Goal: Task Accomplishment & Management: Manage account settings

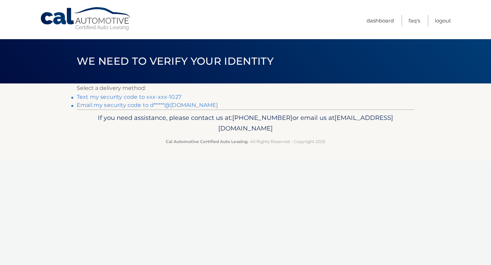
click at [167, 96] on link "Text my security code to xxx-xxx-1027" at bounding box center [129, 97] width 105 height 6
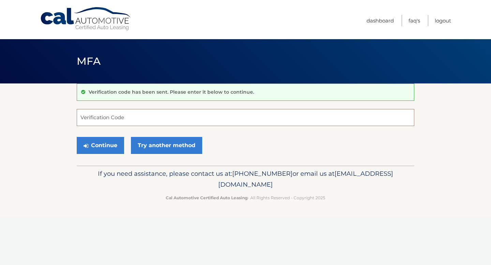
click at [130, 120] on input "Verification Code" at bounding box center [246, 117] width 338 height 17
click at [112, 118] on input "Verification Code" at bounding box center [246, 117] width 338 height 17
click at [111, 113] on input "Verification Code" at bounding box center [246, 117] width 338 height 17
click at [110, 115] on input "Verification Code" at bounding box center [246, 117] width 338 height 17
click at [127, 97] on div "Verification code has been sent. Please enter it below to continue." at bounding box center [246, 92] width 338 height 17
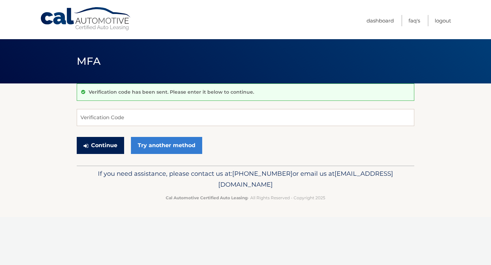
click at [107, 143] on button "Continue" at bounding box center [100, 145] width 47 height 17
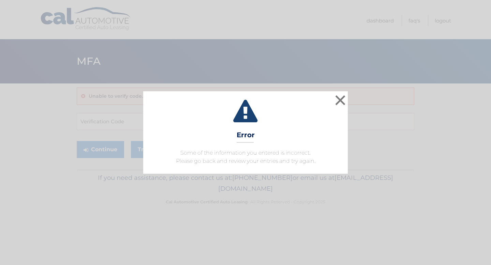
click at [250, 135] on h3 "Error" at bounding box center [246, 137] width 18 height 12
click at [342, 94] on button "×" at bounding box center [341, 100] width 14 height 14
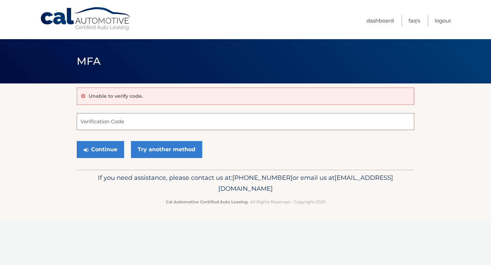
click at [123, 121] on input "Verification Code" at bounding box center [246, 121] width 338 height 17
click at [154, 147] on link "Try another method" at bounding box center [166, 149] width 71 height 17
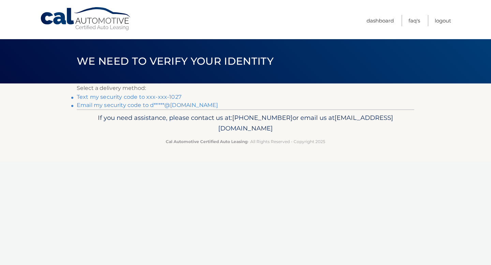
click at [166, 98] on link "Text my security code to xxx-xxx-1027" at bounding box center [129, 97] width 105 height 6
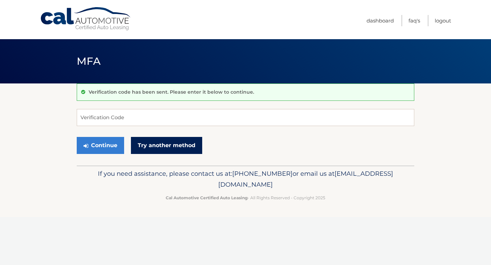
click at [163, 145] on link "Try another method" at bounding box center [166, 145] width 71 height 17
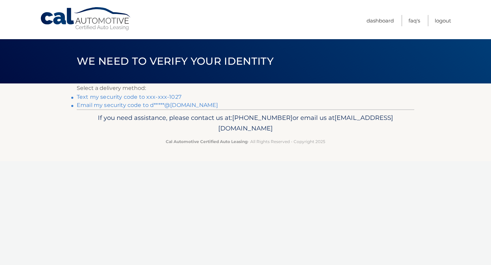
click at [149, 105] on link "Email my security code to d*****@gmail.com" at bounding box center [147, 105] width 141 height 6
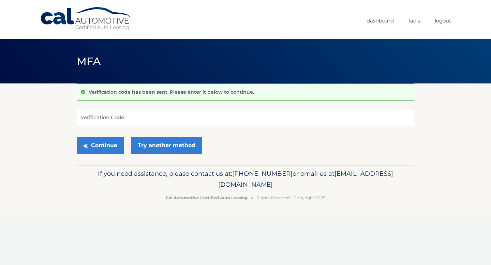
click at [121, 118] on input "Verification Code" at bounding box center [246, 117] width 338 height 17
paste input "396632"
click at [92, 144] on button "Continue" at bounding box center [100, 145] width 47 height 17
click at [101, 142] on button "Continue" at bounding box center [100, 145] width 47 height 17
type input "3"
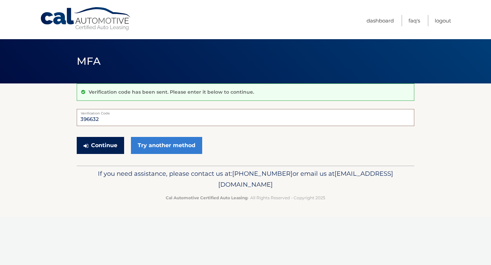
type input "396632"
click at [106, 142] on button "Continue" at bounding box center [100, 145] width 47 height 17
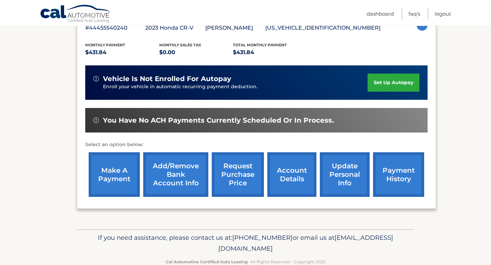
scroll to position [133, 0]
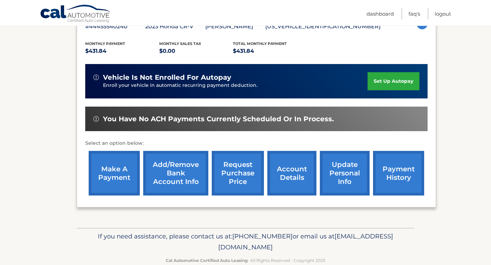
click at [121, 182] on link "make a payment" at bounding box center [114, 173] width 51 height 45
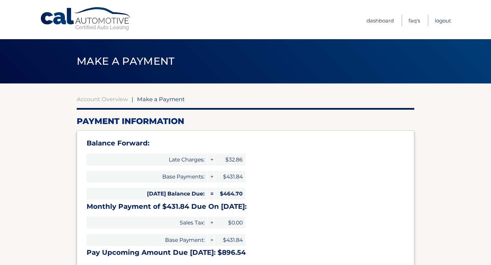
click at [445, 20] on link "Logout" at bounding box center [443, 20] width 16 height 11
